Goal: Information Seeking & Learning: Learn about a topic

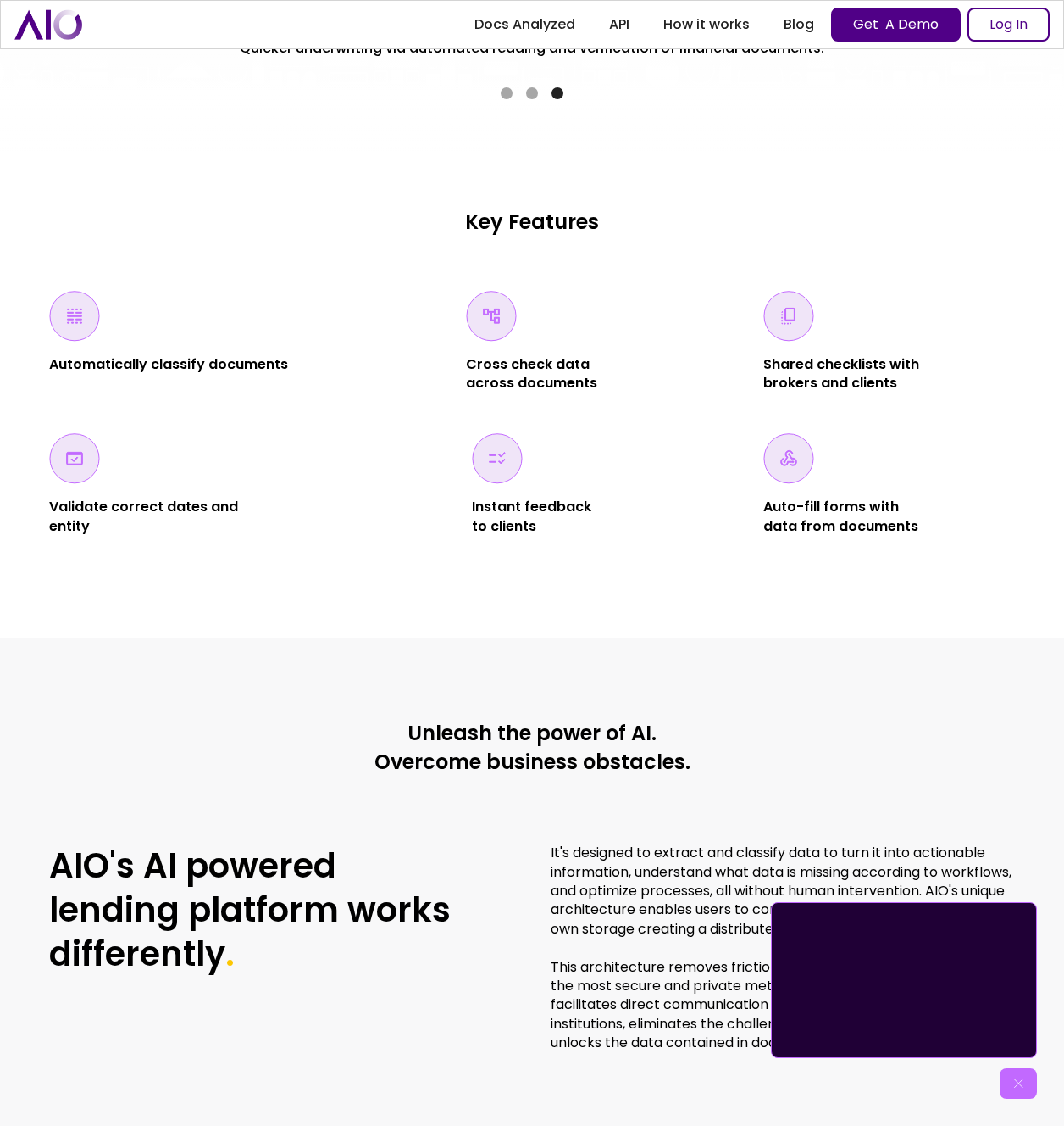
scroll to position [3086, 0]
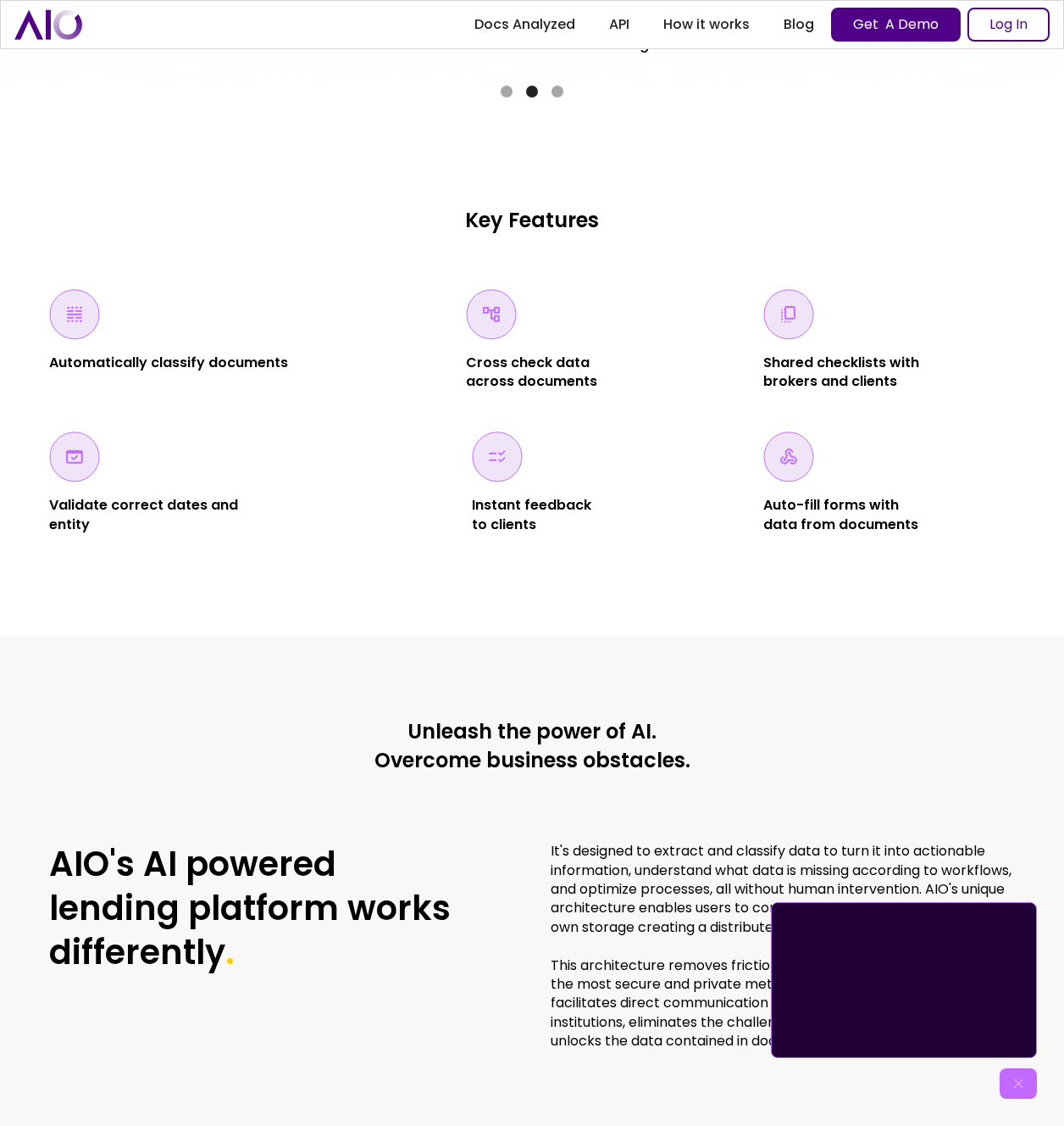
click at [266, 548] on div "Key Features Automatically classify documents Cross check data across documents…" at bounding box center [532, 394] width 1064 height 484
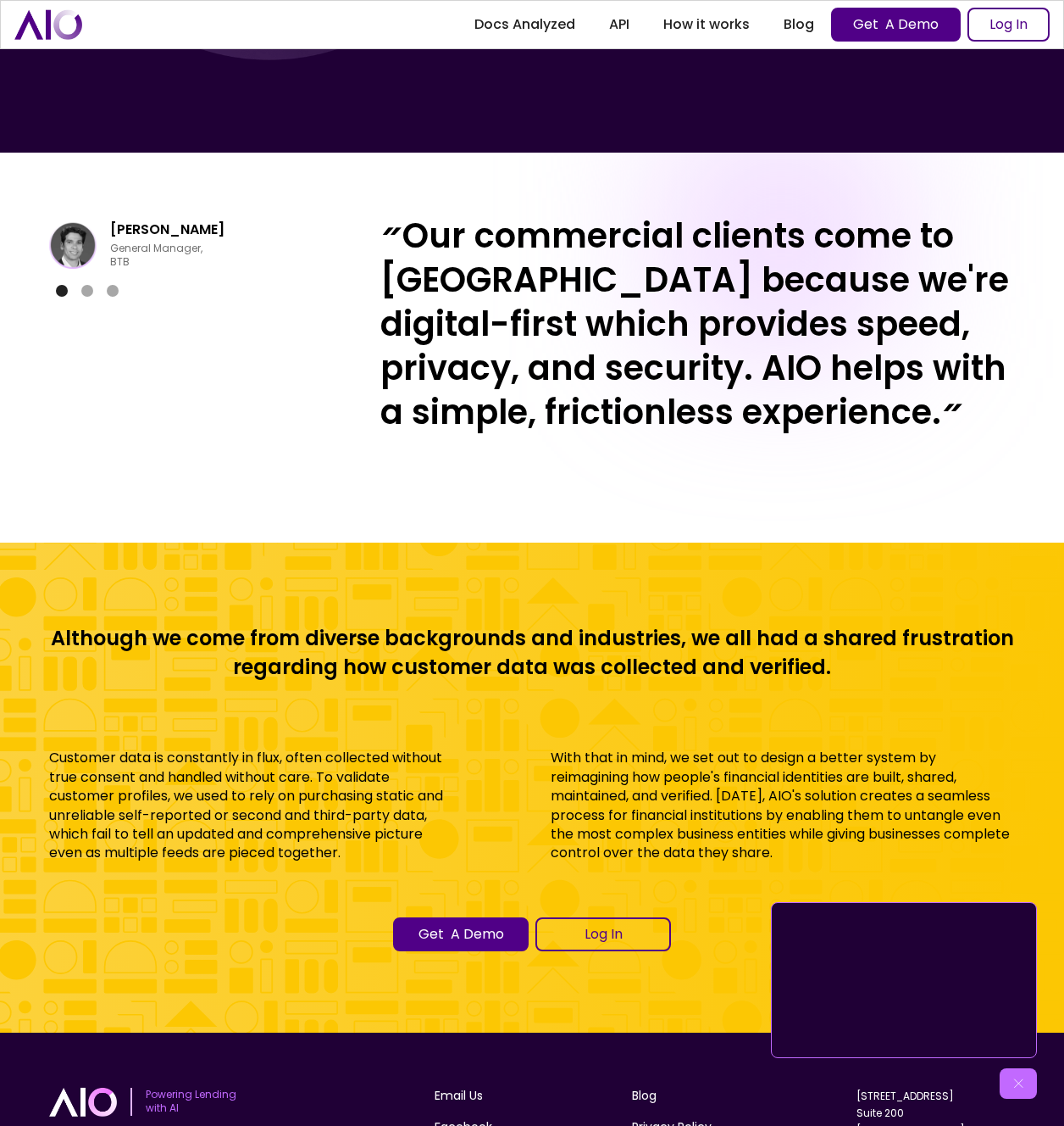
scroll to position [6317, 0]
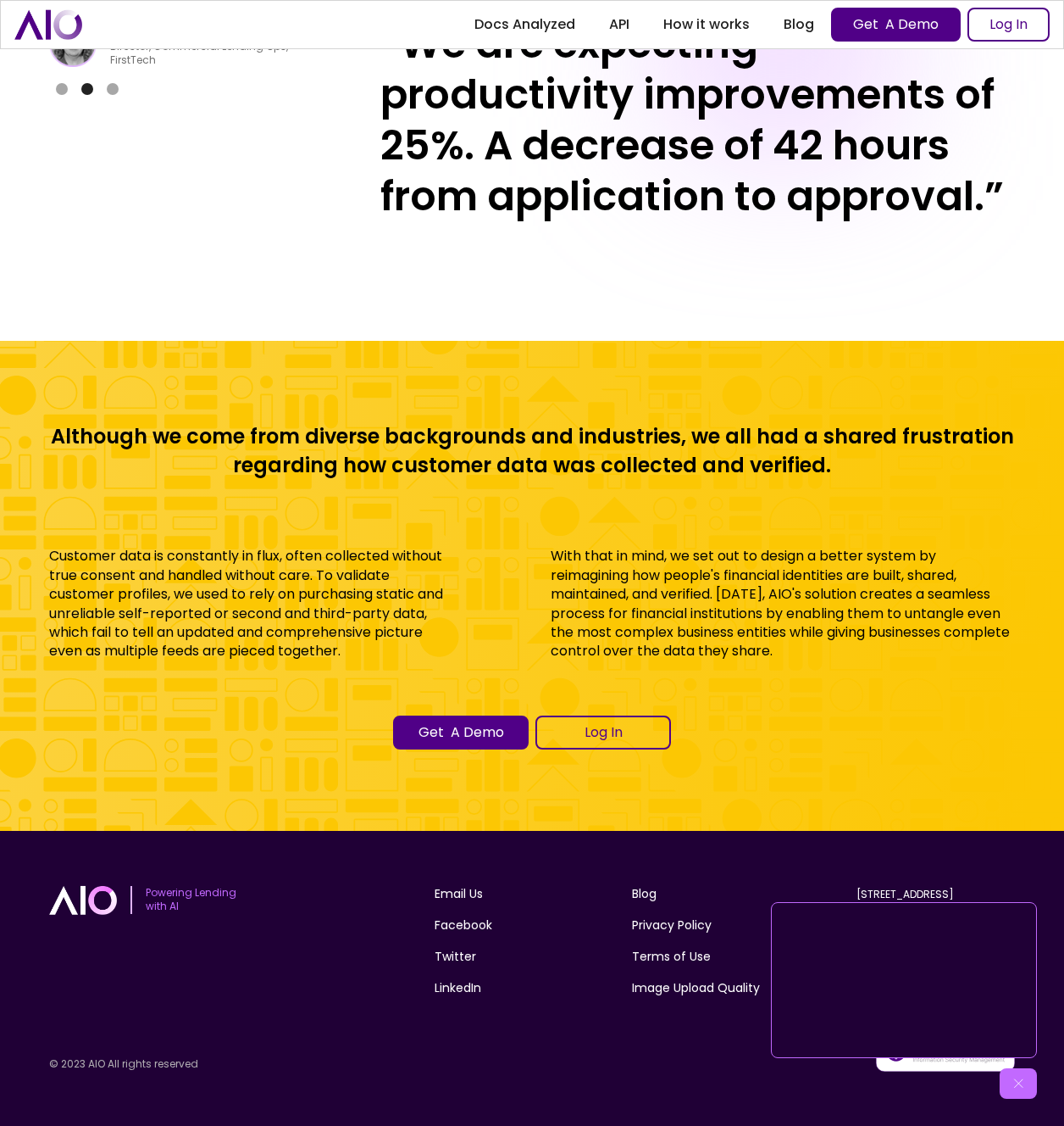
click at [1013, 1082] on img at bounding box center [1019, 1084] width 17 height 17
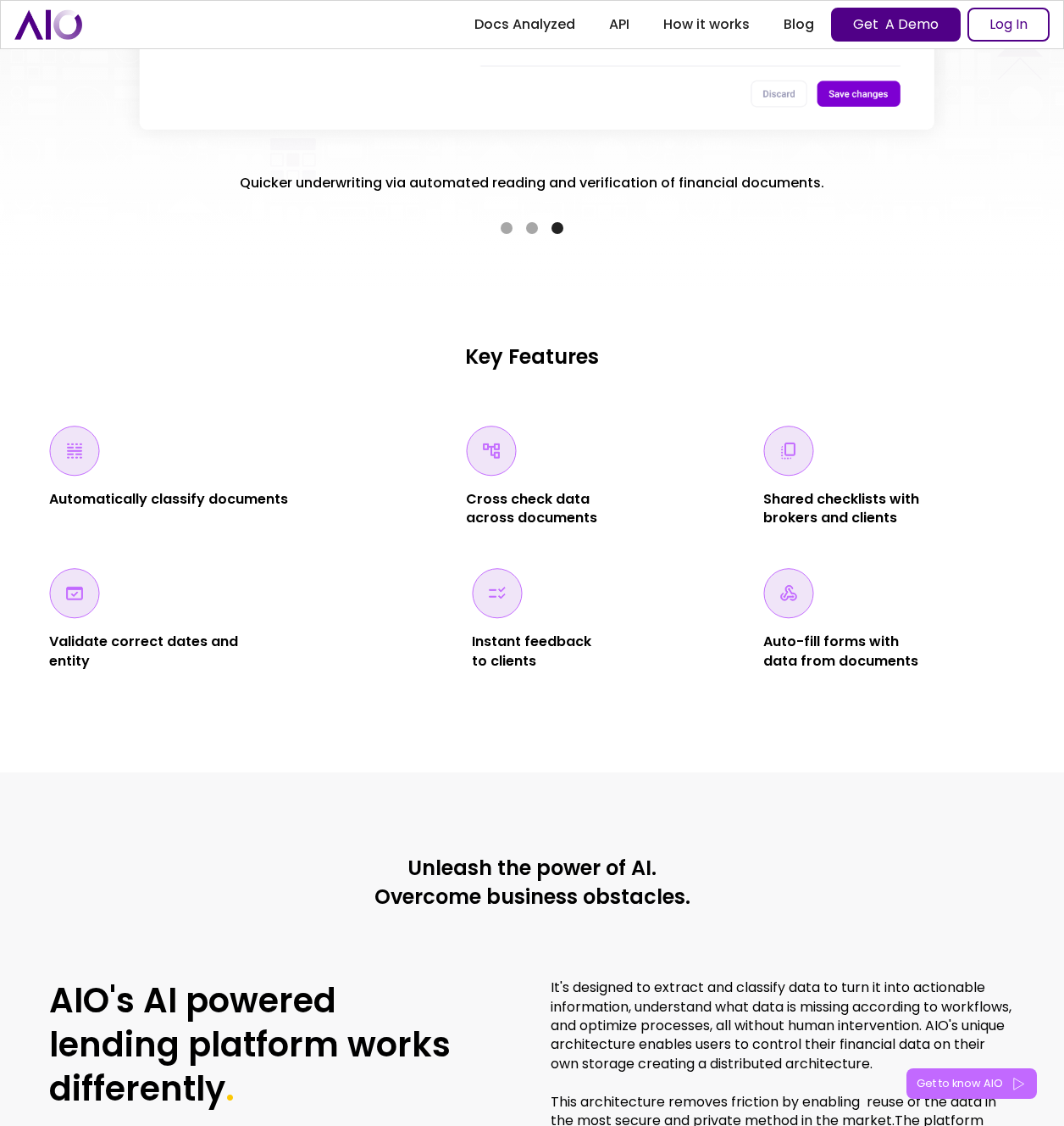
scroll to position [2951, 0]
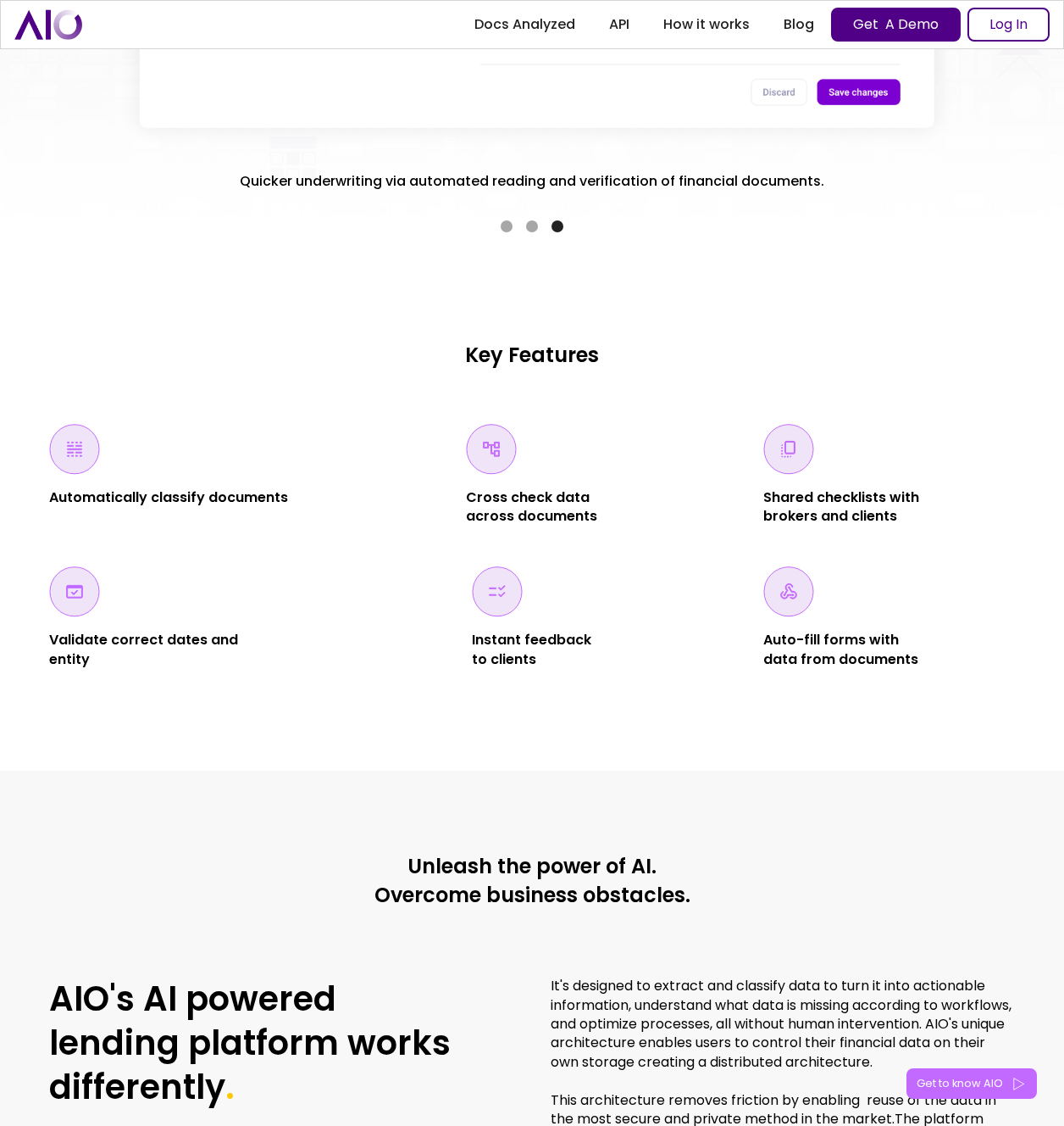
click at [978, 537] on div "Automatically classify documents Cross check data across documents Shared check…" at bounding box center [532, 546] width 966 height 246
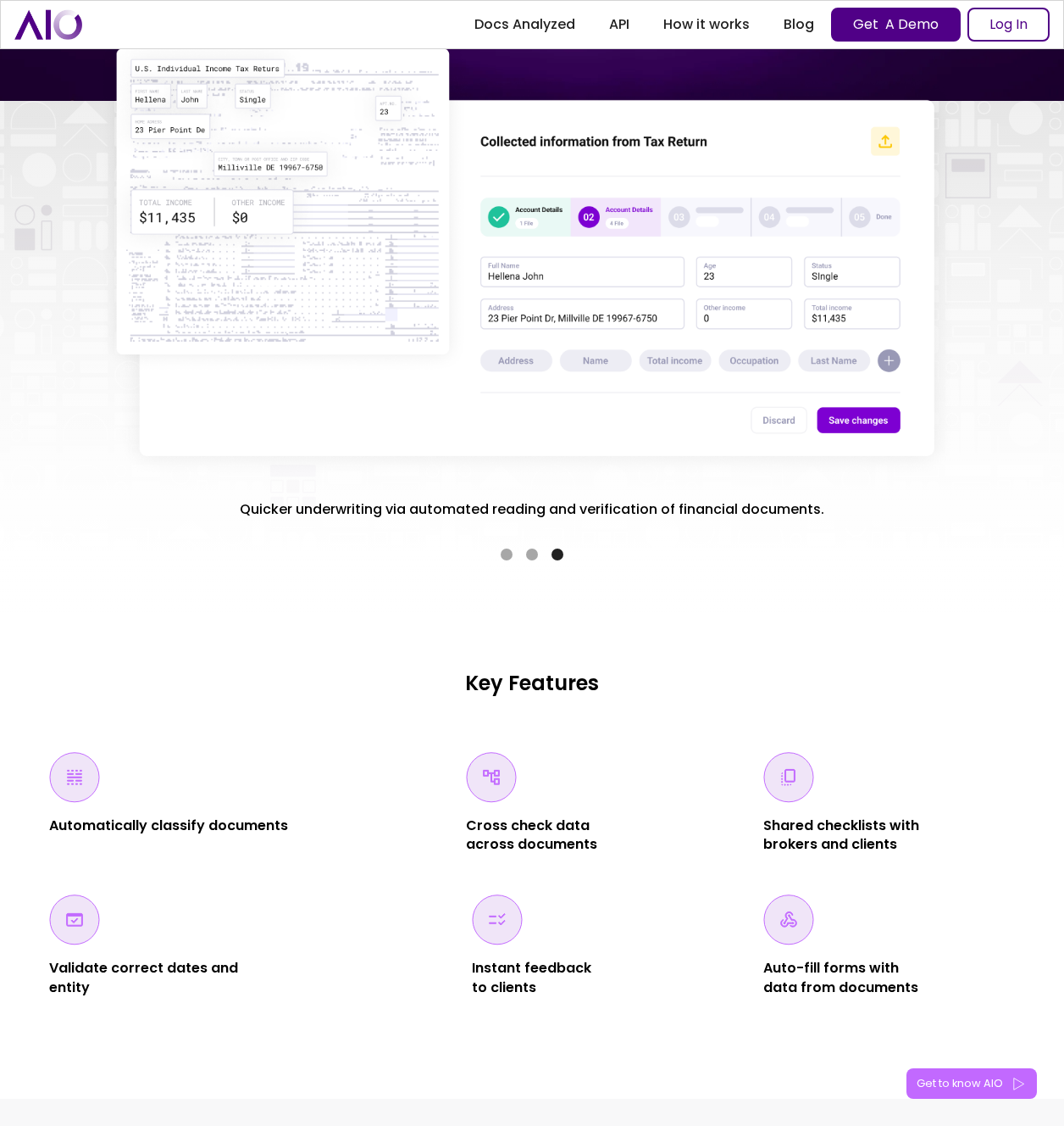
scroll to position [2626, 0]
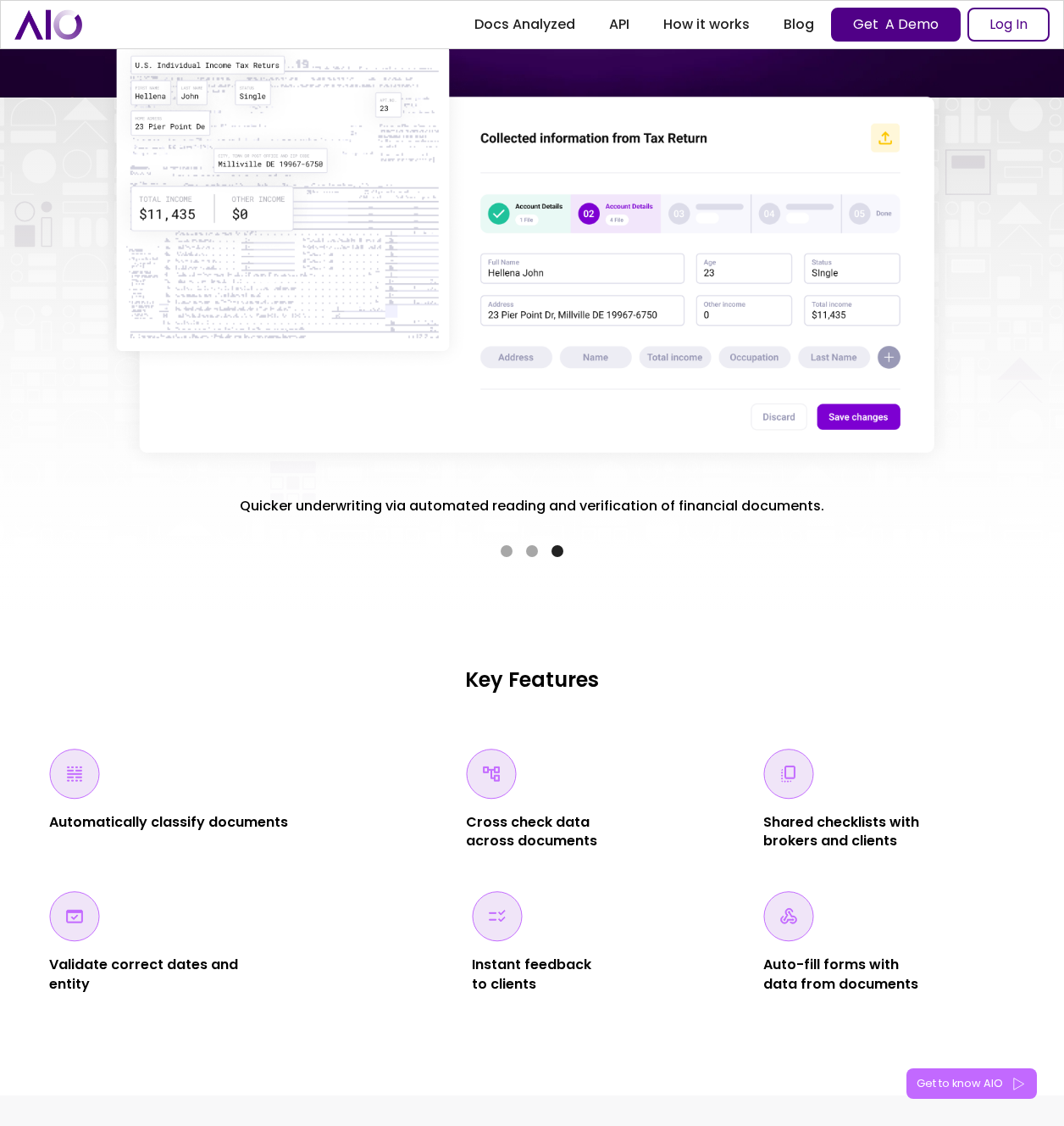
click at [502, 774] on img at bounding box center [491, 774] width 51 height 51
click at [613, 693] on div "Key Features Automatically classify documents Cross check data across documents…" at bounding box center [532, 830] width 966 height 328
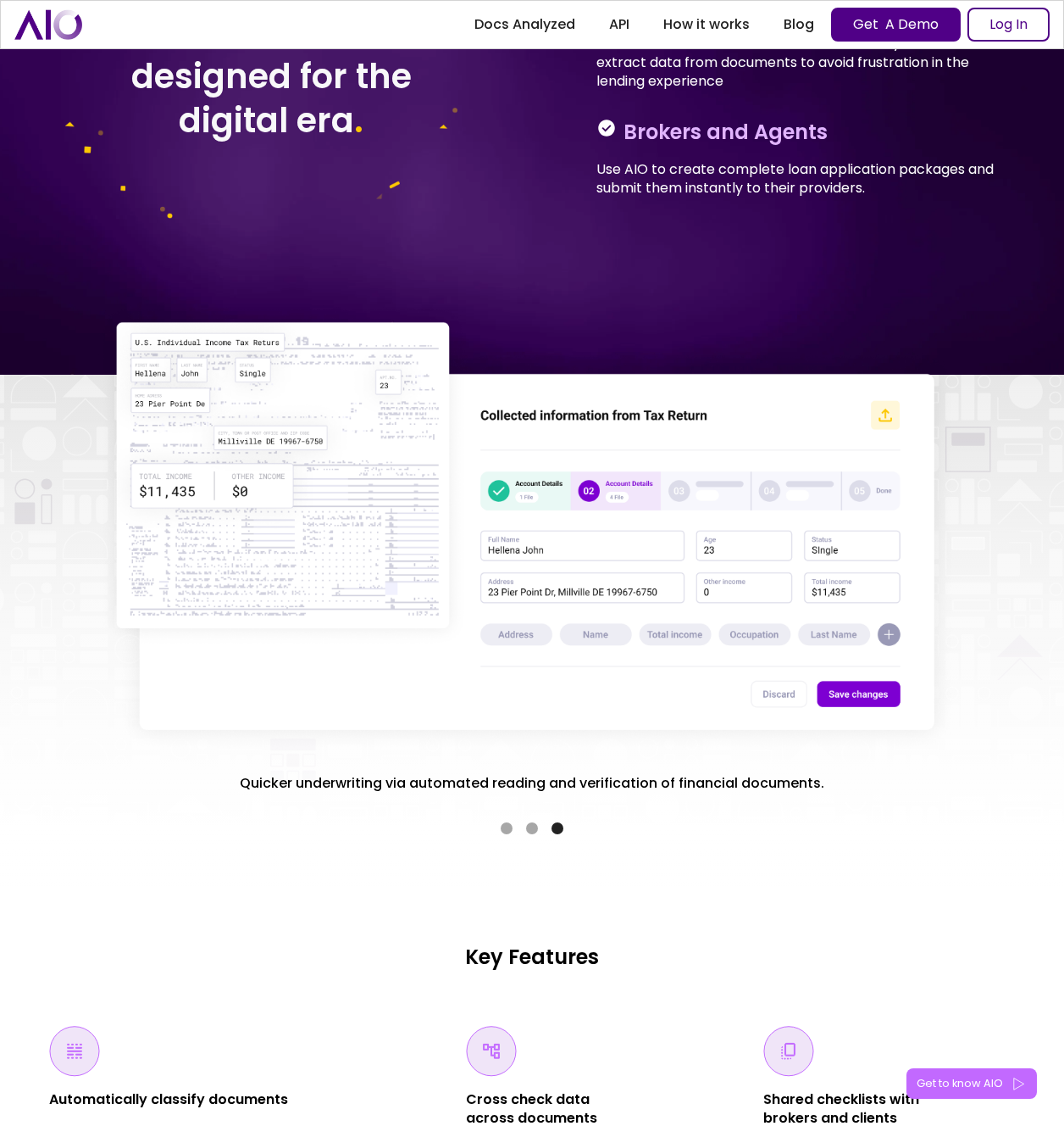
scroll to position [2355, 0]
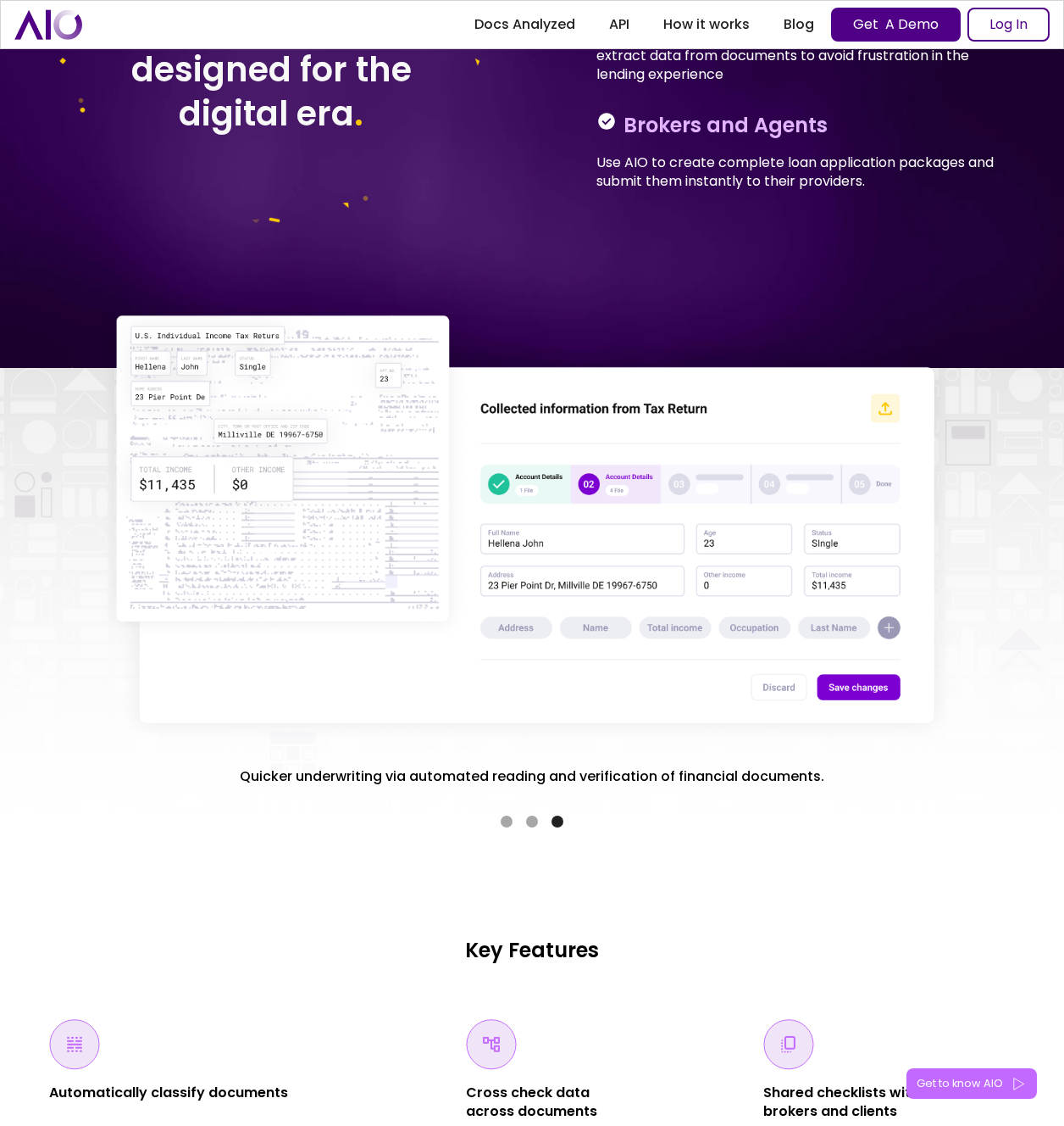
click at [533, 814] on div "carousel" at bounding box center [532, 818] width 869 height 34
click at [532, 820] on div "Show slide 2 of 3" at bounding box center [532, 821] width 12 height 12
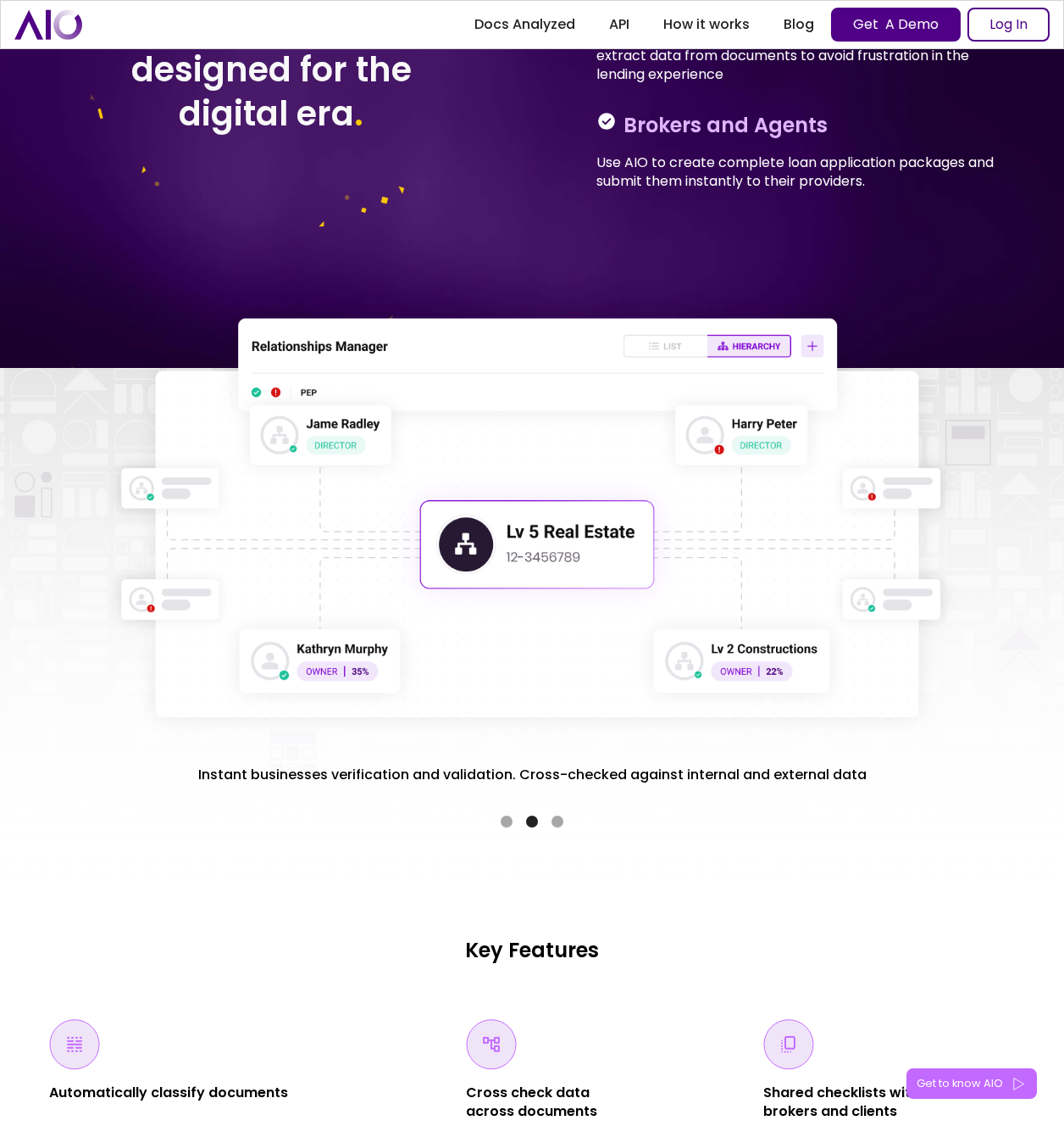
click at [501, 821] on div "Show slide 1 of 3" at bounding box center [506, 821] width 12 height 12
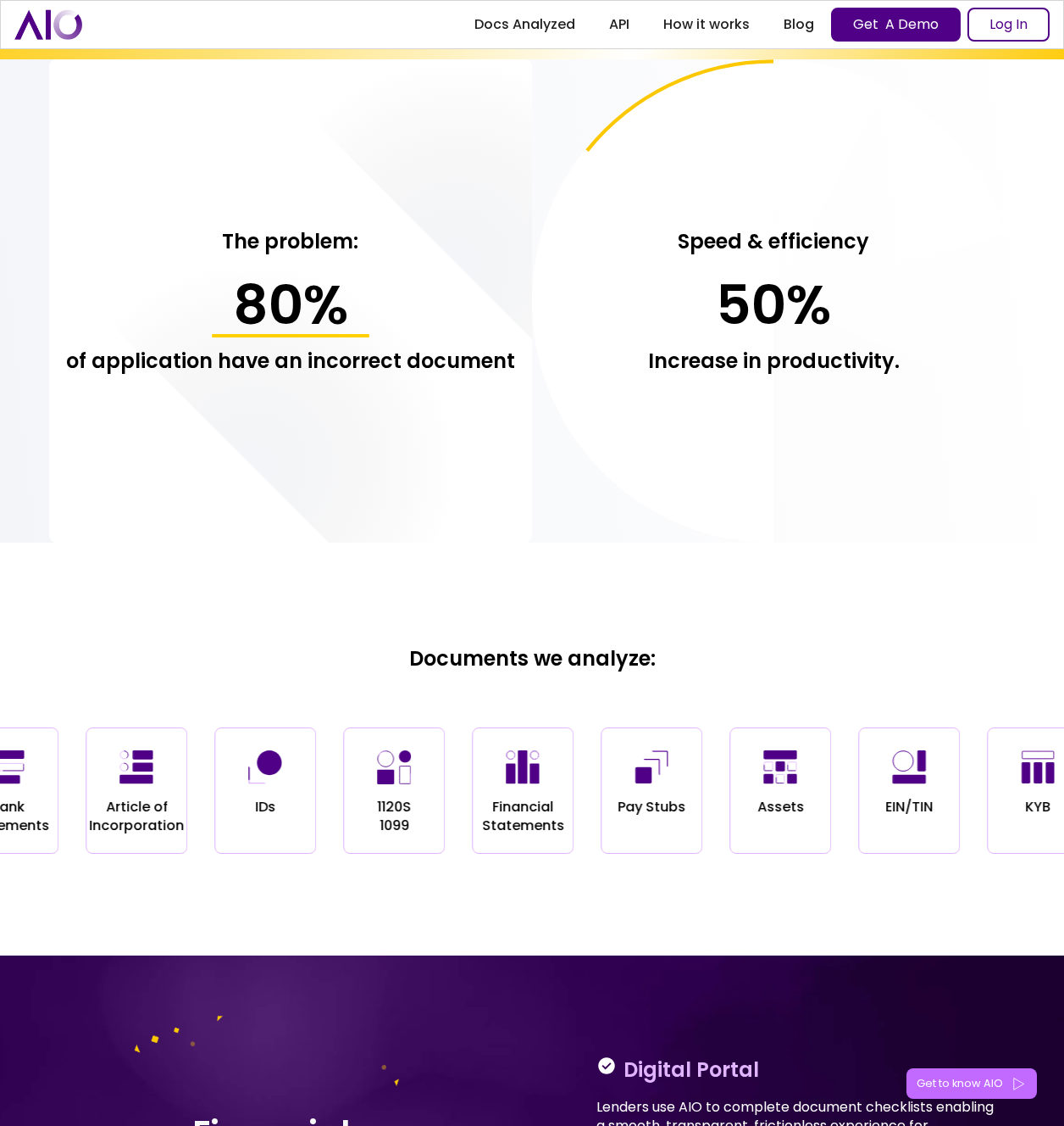
scroll to position [0, 0]
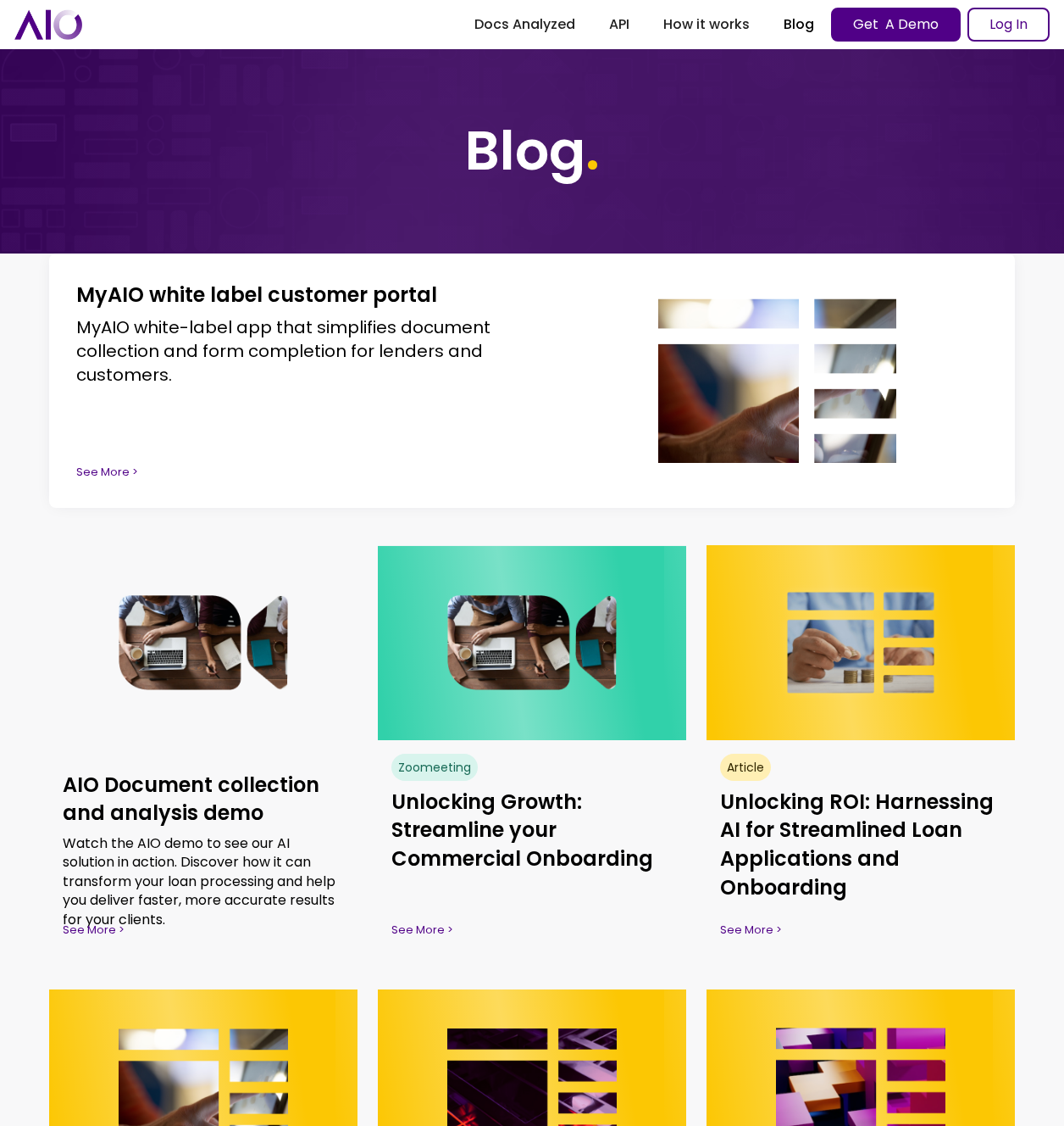
click at [708, 367] on img at bounding box center [778, 380] width 238 height 164
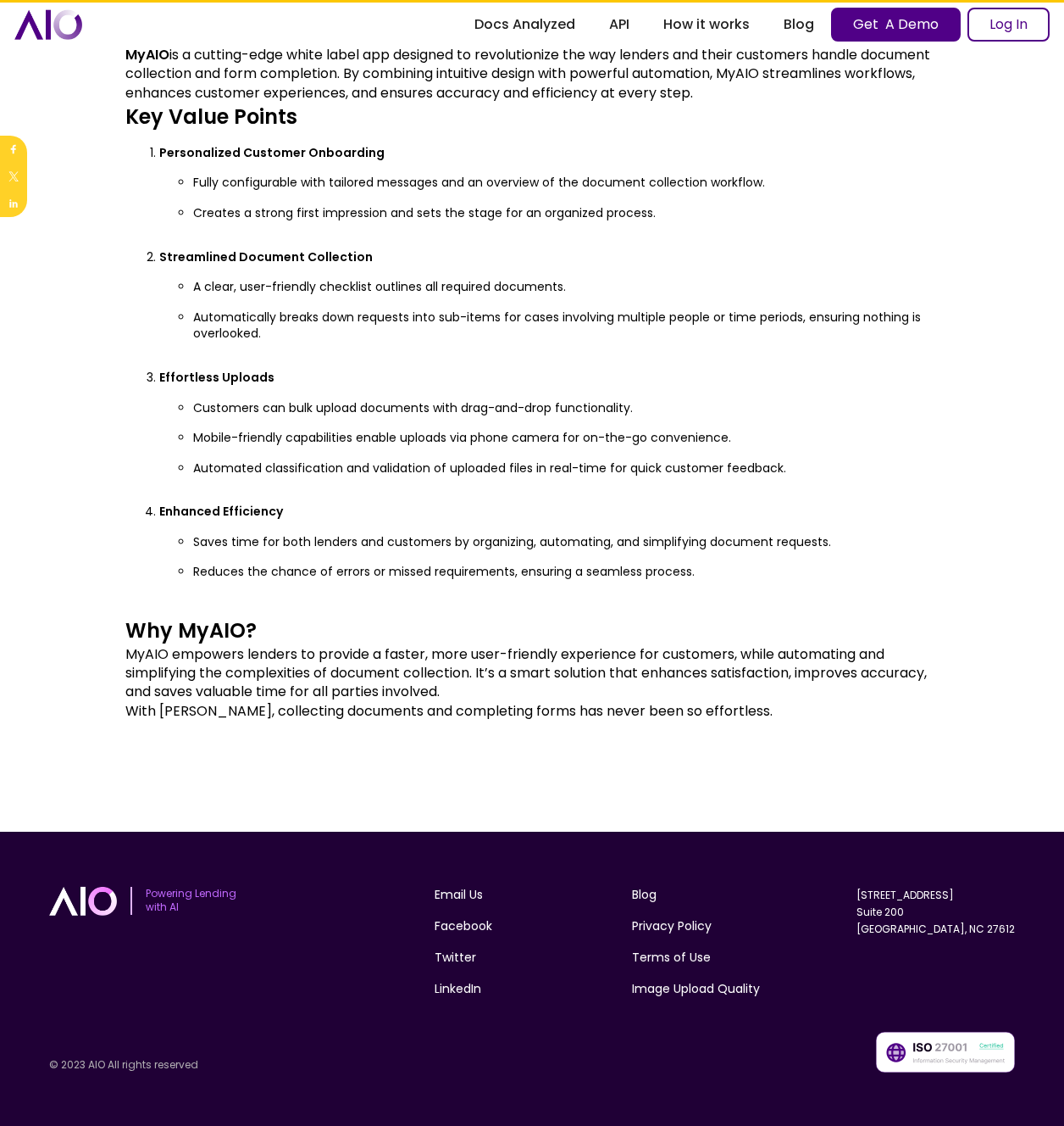
scroll to position [954, 0]
click at [465, 986] on link "LinkedIn" at bounding box center [458, 988] width 46 height 17
